Goal: Information Seeking & Learning: Learn about a topic

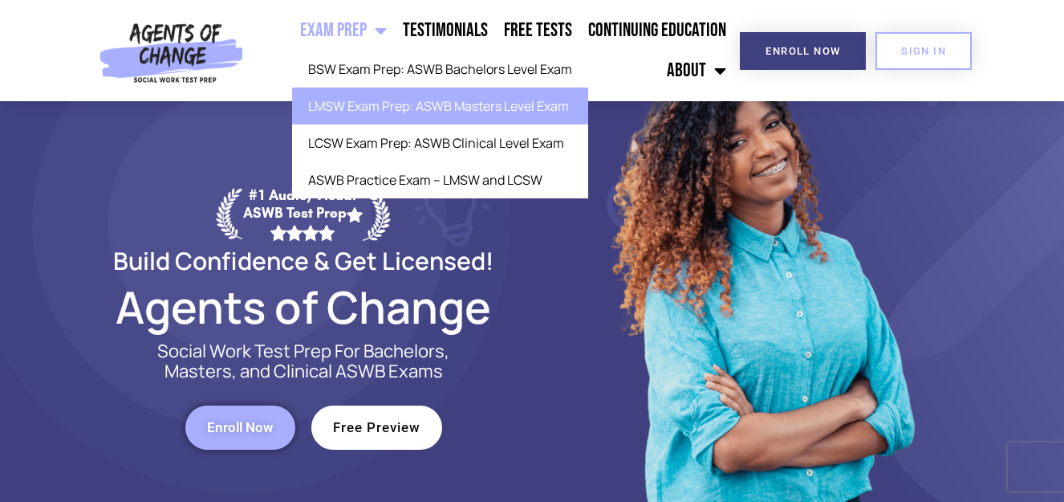
click at [387, 104] on link "LMSW Exam Prep: ASWB Masters Level Exam" at bounding box center [440, 105] width 296 height 37
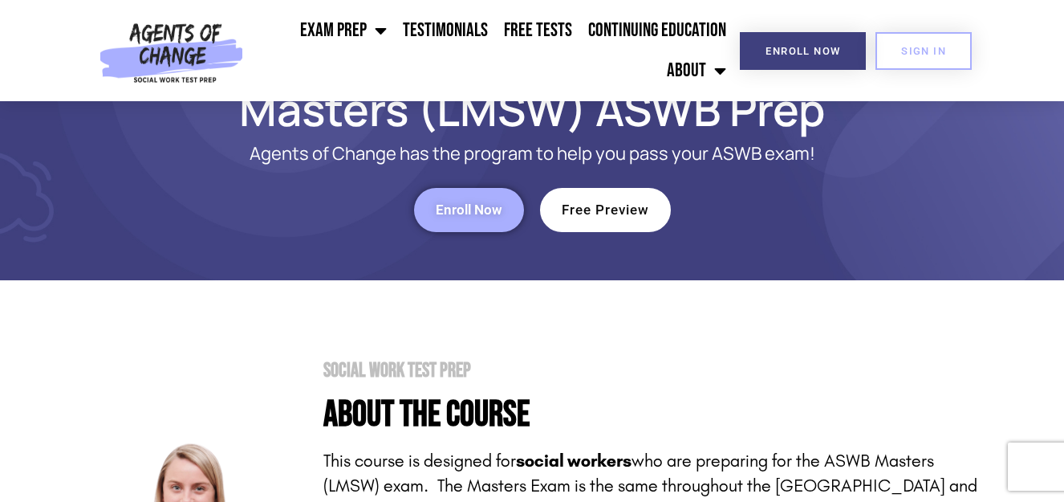
scroll to position [80, 0]
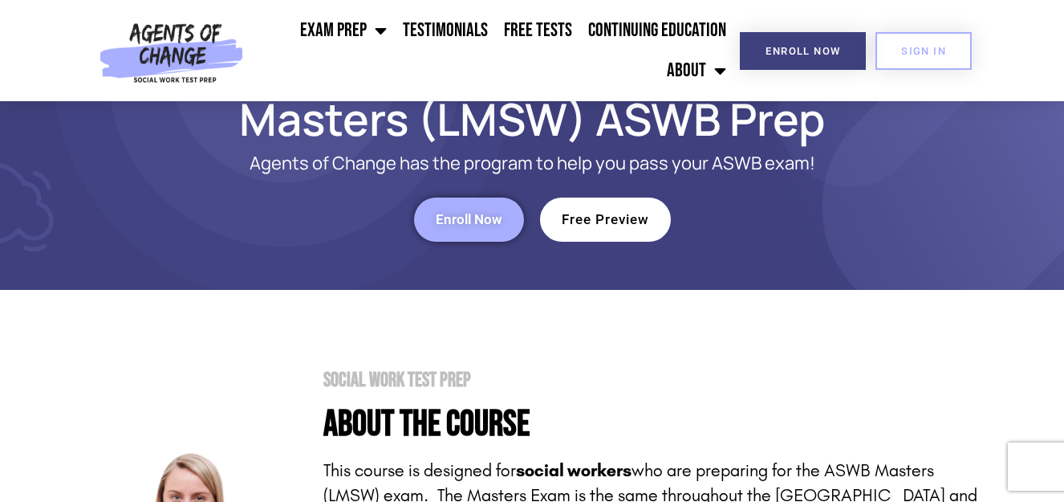
click at [632, 228] on link "Free Preview" at bounding box center [605, 219] width 131 height 44
